Goal: Check status: Check status

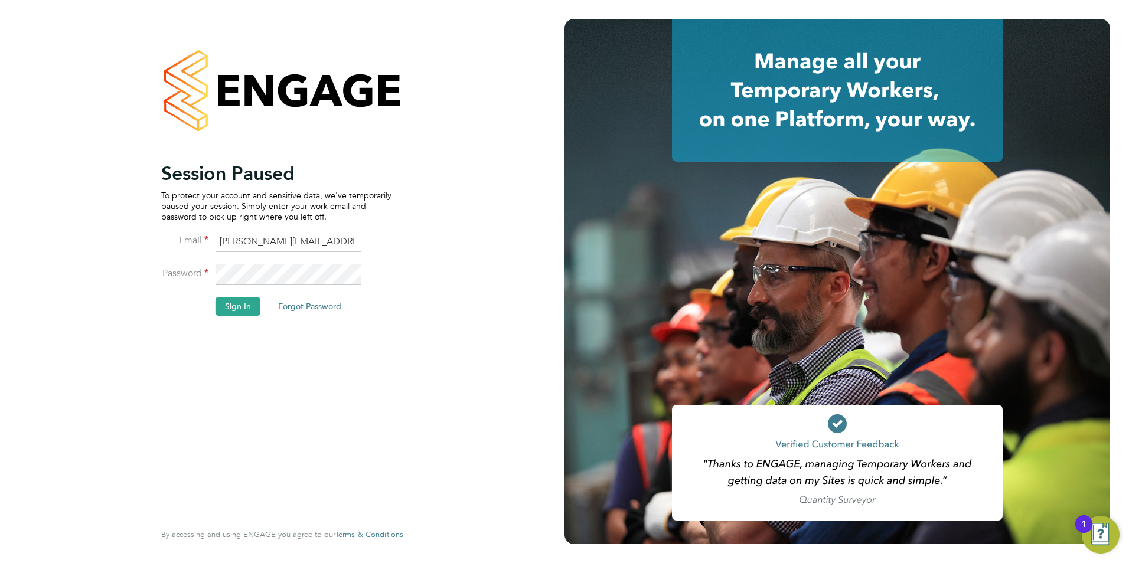
click at [240, 303] on button "Sign In" at bounding box center [237, 306] width 45 height 19
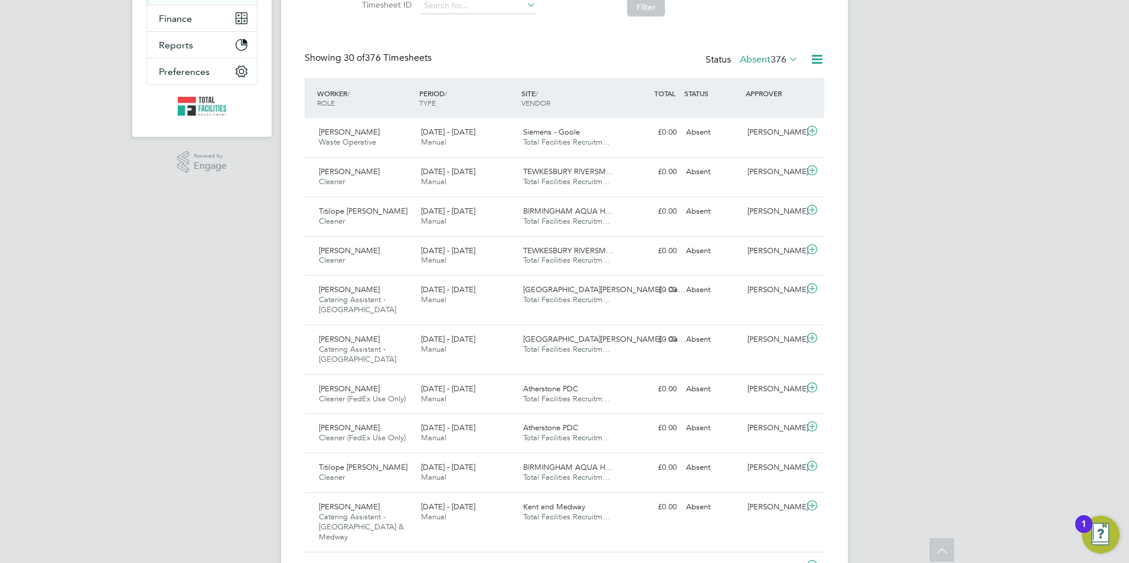
click at [760, 59] on label "Absent 376" at bounding box center [769, 60] width 58 height 12
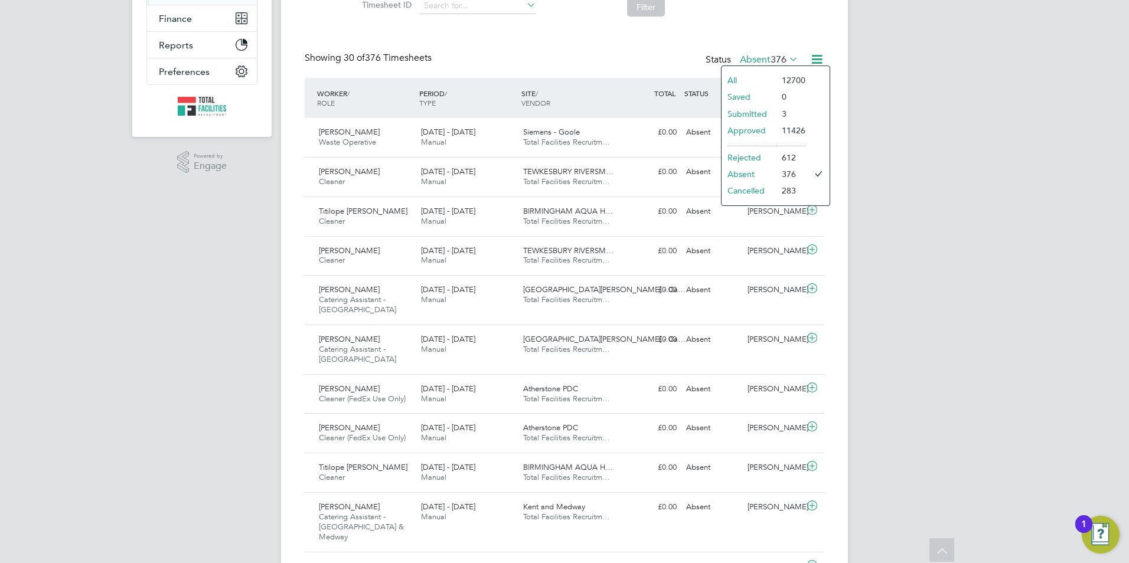
click at [776, 110] on li "3" at bounding box center [791, 114] width 30 height 17
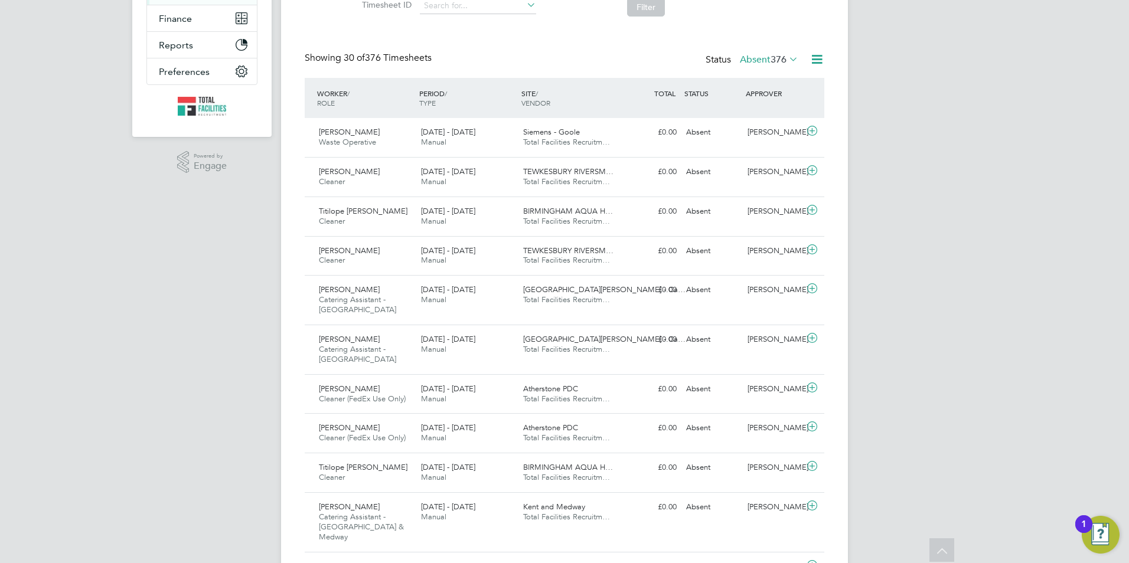
click at [758, 116] on div "WORKER / ROLE WORKER / PERIOD PERIOD / TYPE SITE / VENDOR TOTAL TOTAL / STATUS …" at bounding box center [565, 98] width 520 height 40
click at [770, 63] on span "376" at bounding box center [778, 60] width 16 height 12
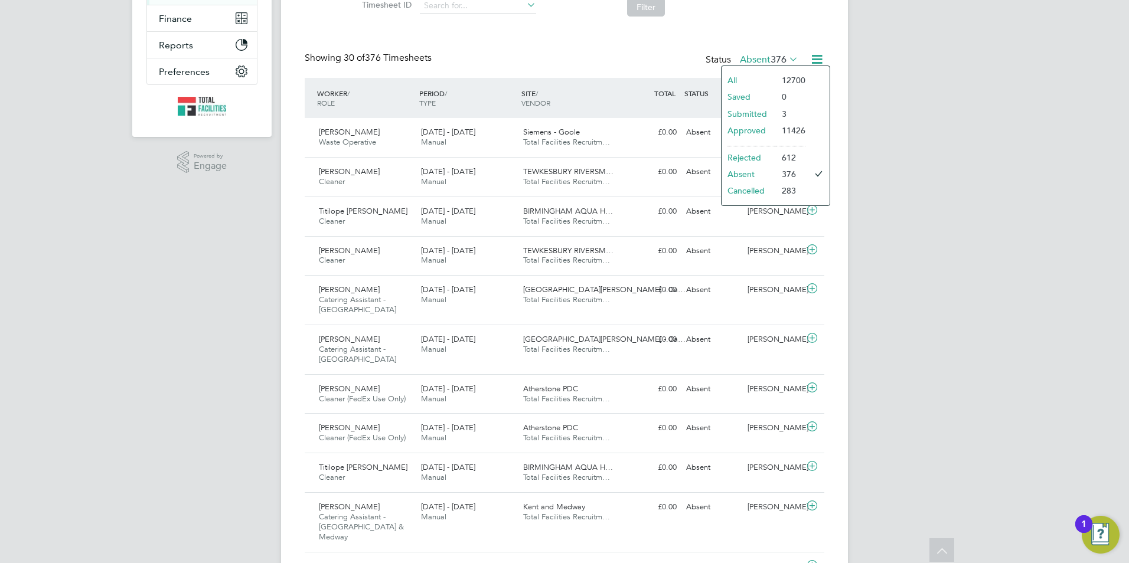
click at [747, 115] on li "Submitted" at bounding box center [748, 114] width 54 height 17
